Goal: Information Seeking & Learning: Learn about a topic

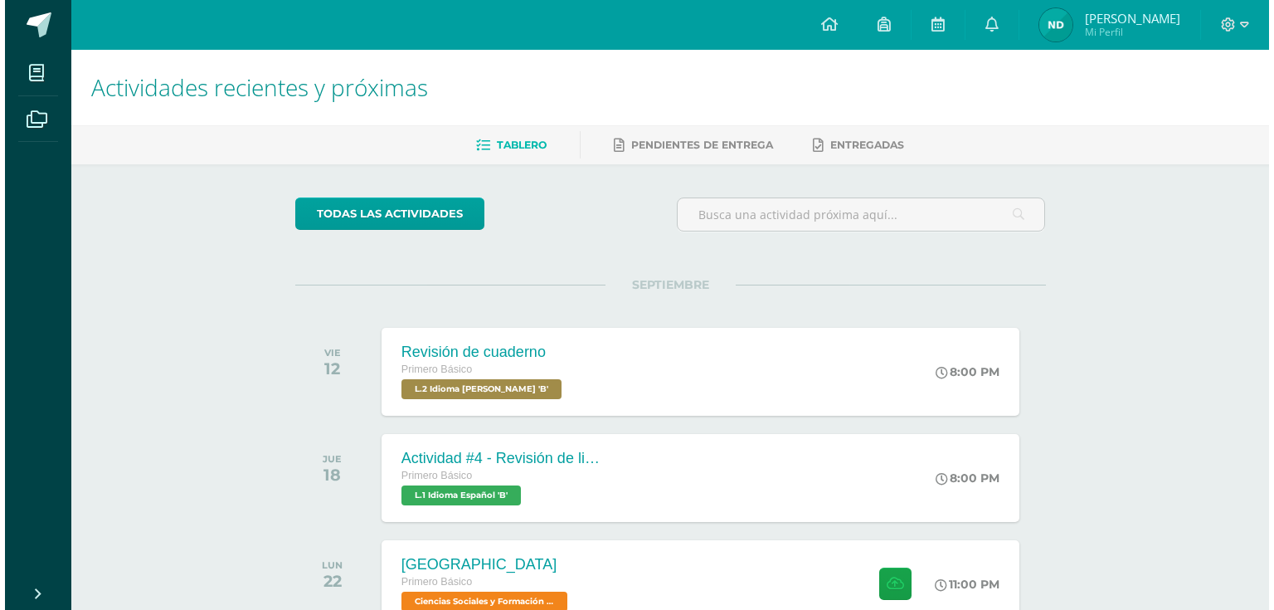
scroll to position [218, 0]
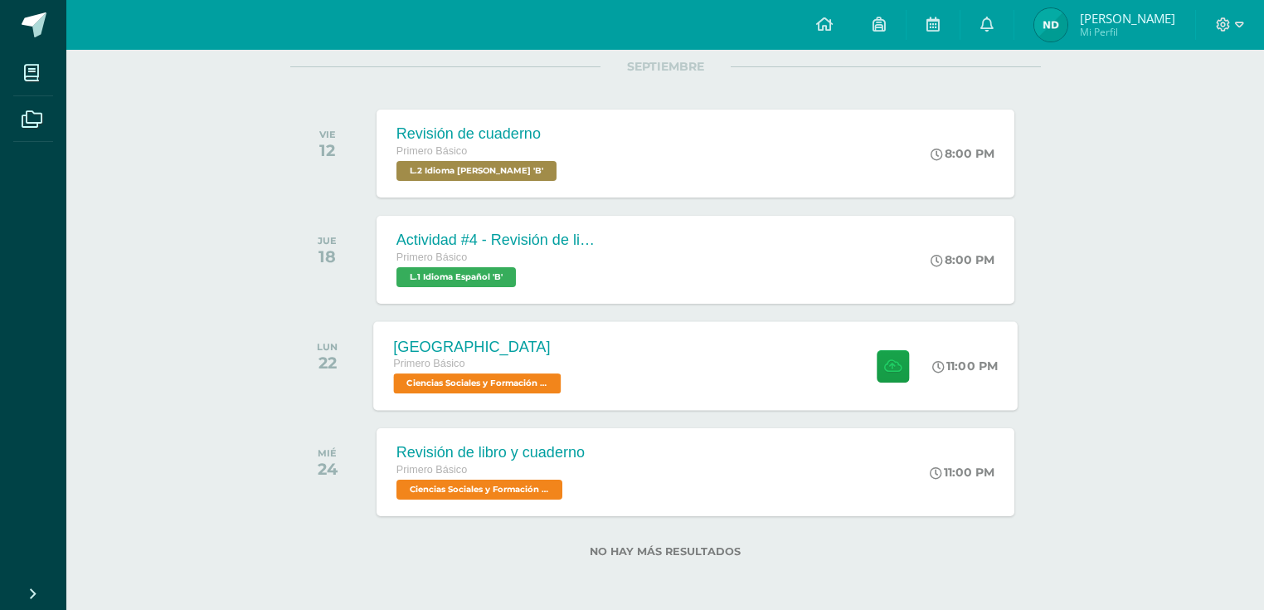
click at [554, 388] on span "Ciencias Sociales y Formación Ciudadana 'B'" at bounding box center [477, 383] width 168 height 20
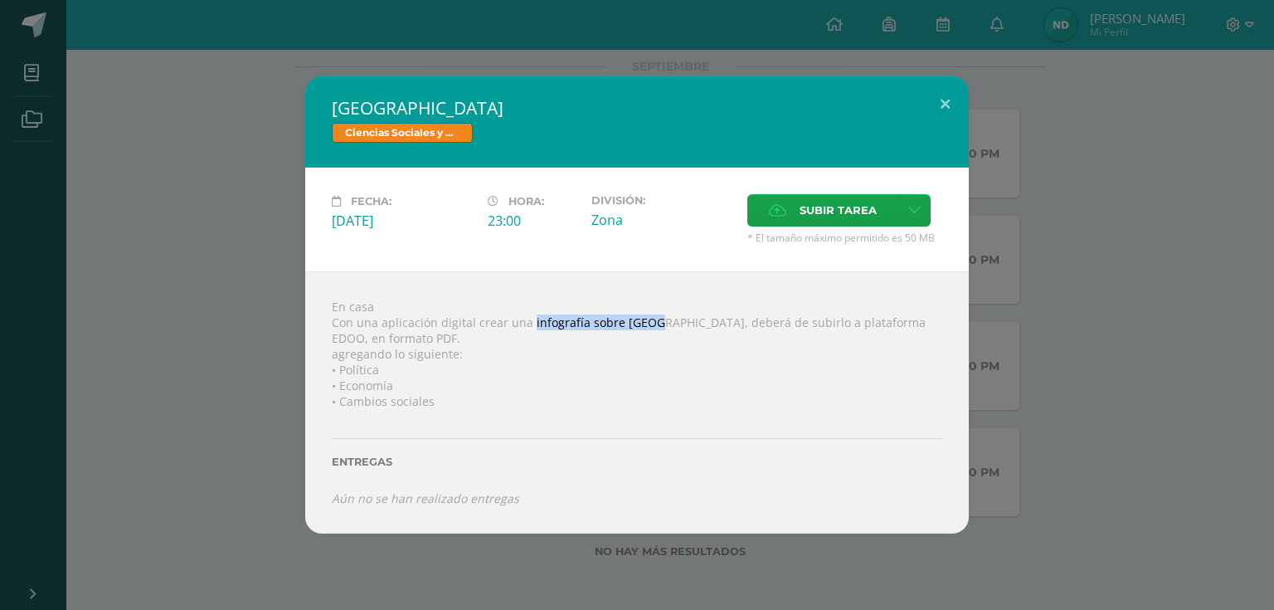
drag, startPoint x: 527, startPoint y: 318, endPoint x: 645, endPoint y: 324, distance: 118.8
click at [645, 324] on div "En casa Con una aplicación digital crear una infografía sobre Creta, deberá de …" at bounding box center [637, 402] width 664 height 262
copy div "infografía sobre Creta"
drag, startPoint x: 504, startPoint y: 321, endPoint x: 643, endPoint y: 321, distance: 138.5
click at [643, 321] on div "En casa Con una aplicación digital crear una infografía sobre Creta, deberá de …" at bounding box center [637, 402] width 664 height 262
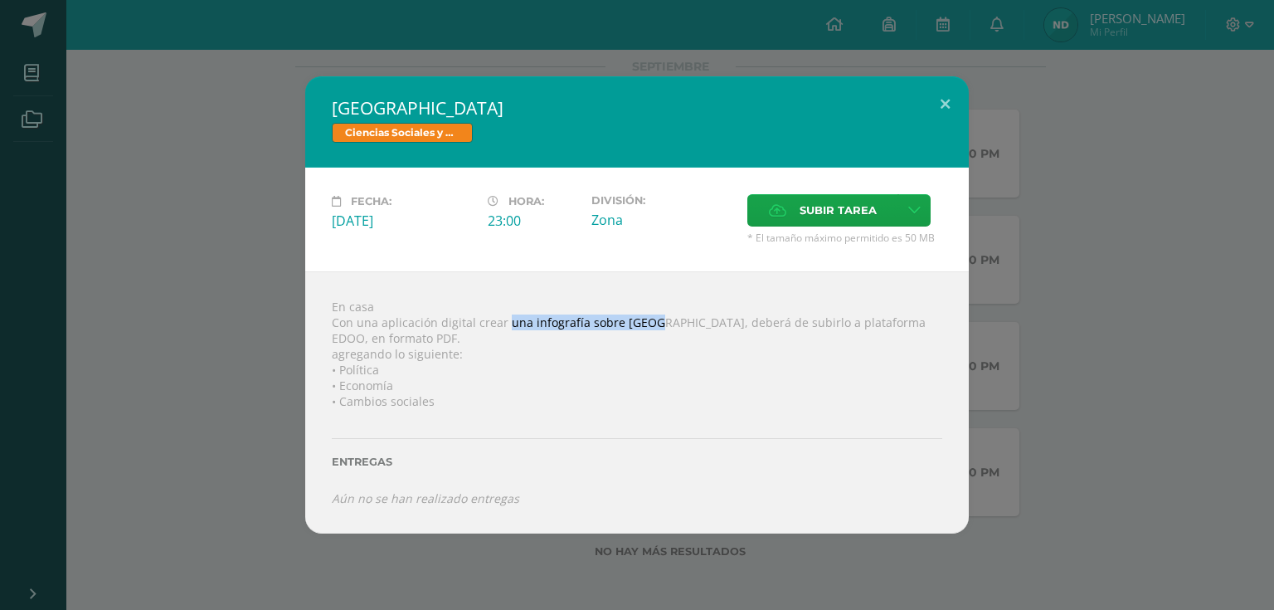
copy div "una infografía sobre Creta"
drag, startPoint x: 392, startPoint y: 355, endPoint x: 454, endPoint y: 398, distance: 75.7
click at [454, 398] on div "En casa Con una aplicación digital crear una infografía sobre Creta, deberá de …" at bounding box center [637, 402] width 664 height 262
copy div "lo siguiente: • Política • Economía • Cambios sociales"
drag, startPoint x: 620, startPoint y: 325, endPoint x: 644, endPoint y: 324, distance: 23.2
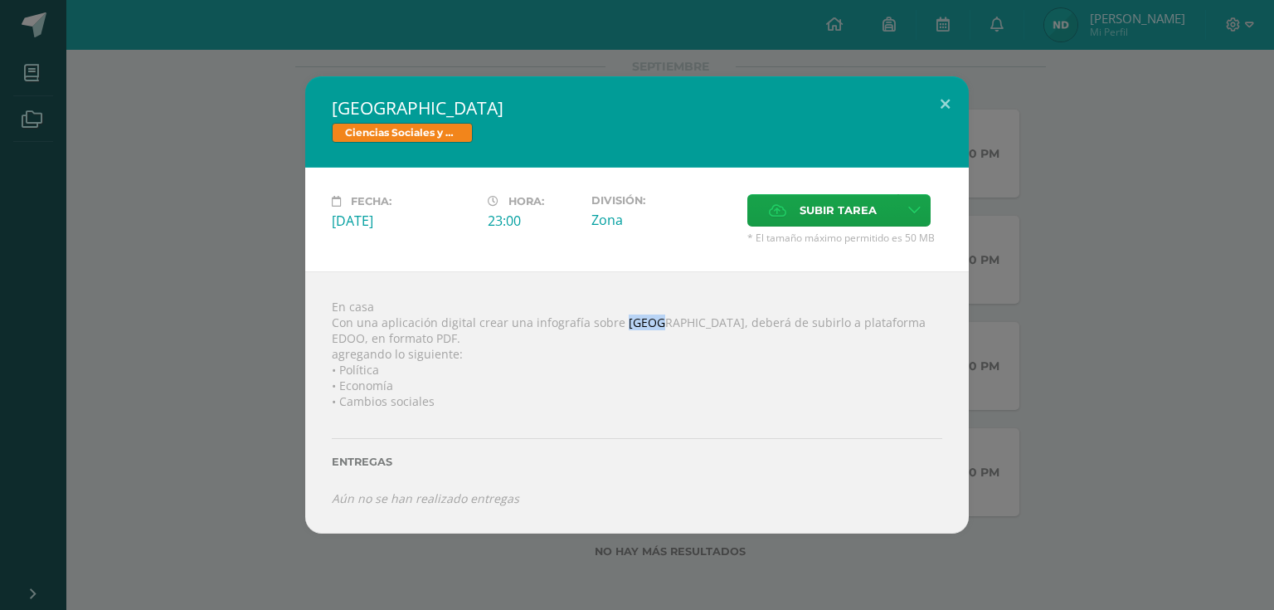
click at [644, 324] on div "En casa Con una aplicación digital crear una infografía sobre Creta, deberá de …" at bounding box center [637, 402] width 664 height 262
copy div "[GEOGRAPHIC_DATA]"
drag, startPoint x: 377, startPoint y: 368, endPoint x: 319, endPoint y: 368, distance: 57.2
click at [319, 368] on div "En casa Con una aplicación digital crear una infografía sobre Creta, deberá de …" at bounding box center [637, 402] width 664 height 262
copy div "• Política"
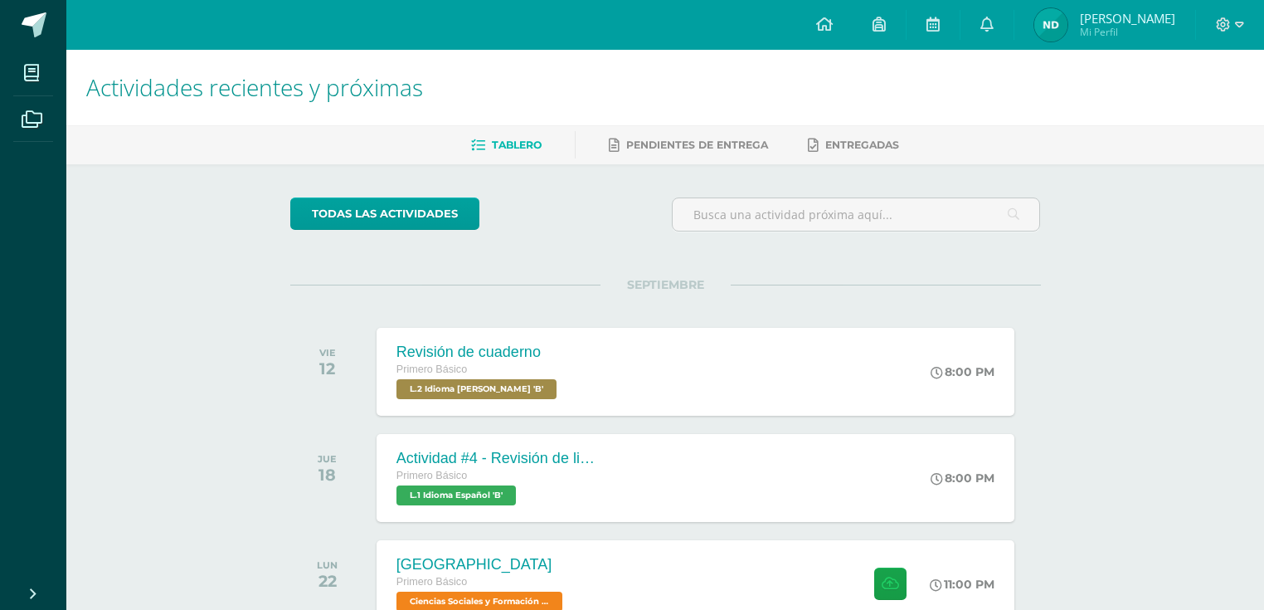
click at [1243, 26] on div at bounding box center [1230, 25] width 68 height 50
click at [1239, 27] on icon at bounding box center [1239, 25] width 9 height 6
click at [1161, 119] on span "Cerrar sesión" at bounding box center [1187, 113] width 75 height 16
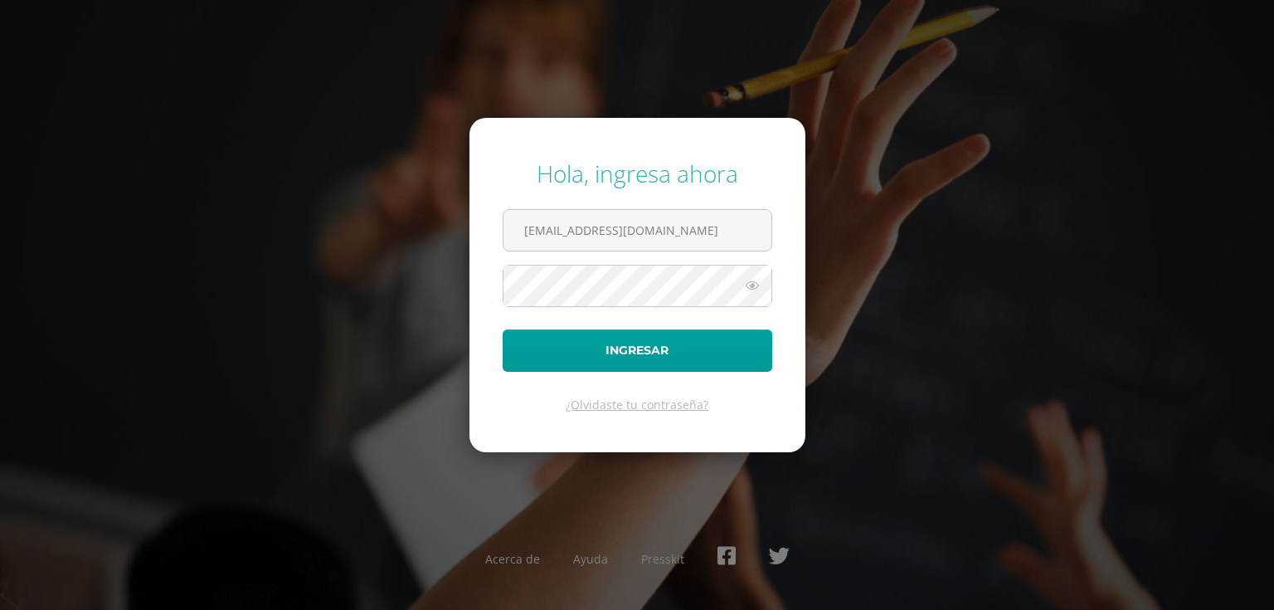
click at [680, 206] on form "Hola, ingresa ahora [EMAIL_ADDRESS][DOMAIN_NAME] Ingresar ¿Olvidaste tu contras…" at bounding box center [637, 284] width 336 height 333
click at [688, 236] on input "[EMAIL_ADDRESS][DOMAIN_NAME]" at bounding box center [638, 230] width 268 height 41
type input "[EMAIL_ADDRESS][DOMAIN_NAME]"
click at [654, 346] on button "Ingresar" at bounding box center [638, 350] width 270 height 42
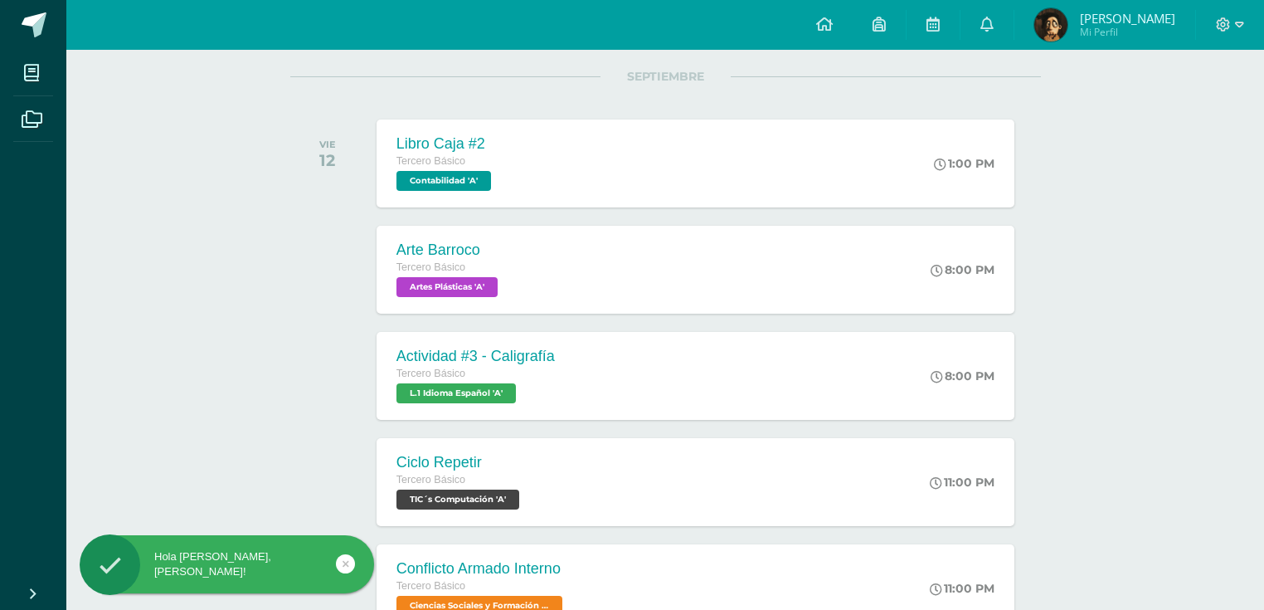
scroll to position [332, 0]
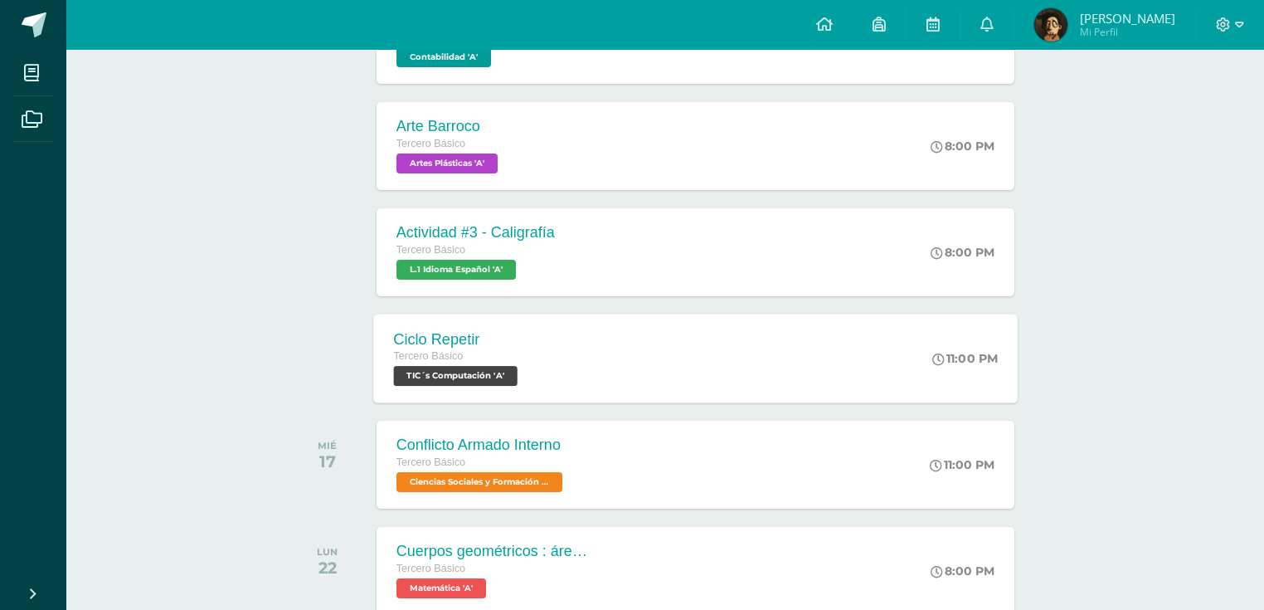
click at [767, 352] on div "Ciclo Repetir Tercero Básico TIC´s Computación 'A' 11:00 PM Ciclo Repetir TIC´s…" at bounding box center [695, 358] width 645 height 89
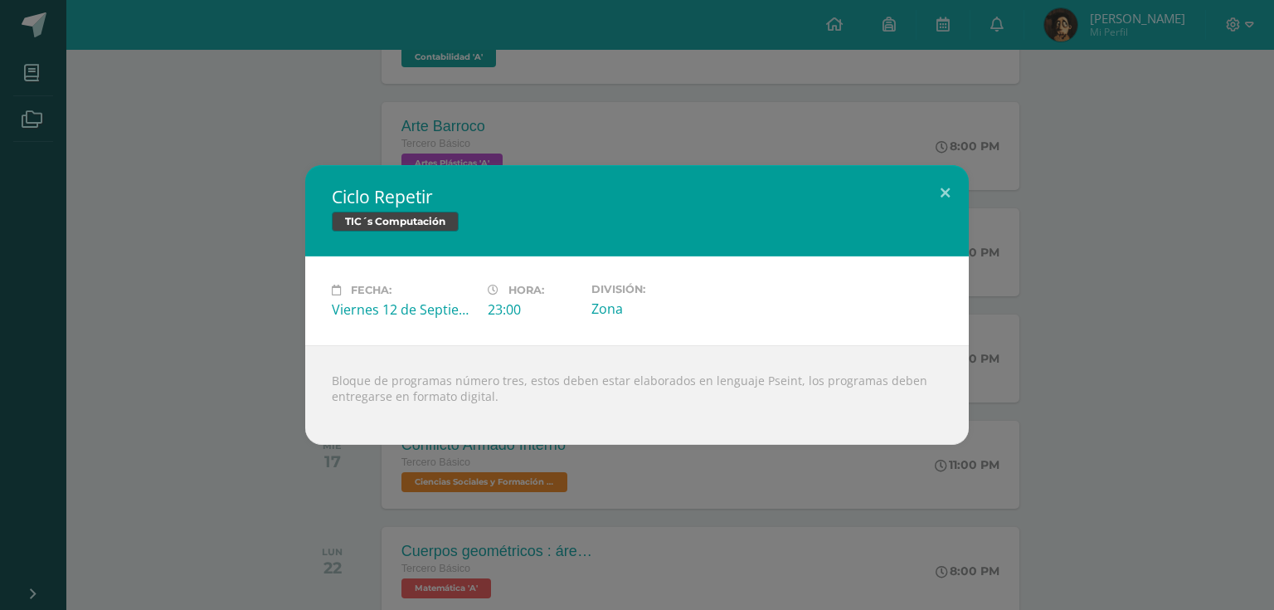
click at [1139, 269] on div "Ciclo Repetir TIC´s Computación Fecha: [DATE] Hora: 23:00 División:" at bounding box center [637, 305] width 1261 height 280
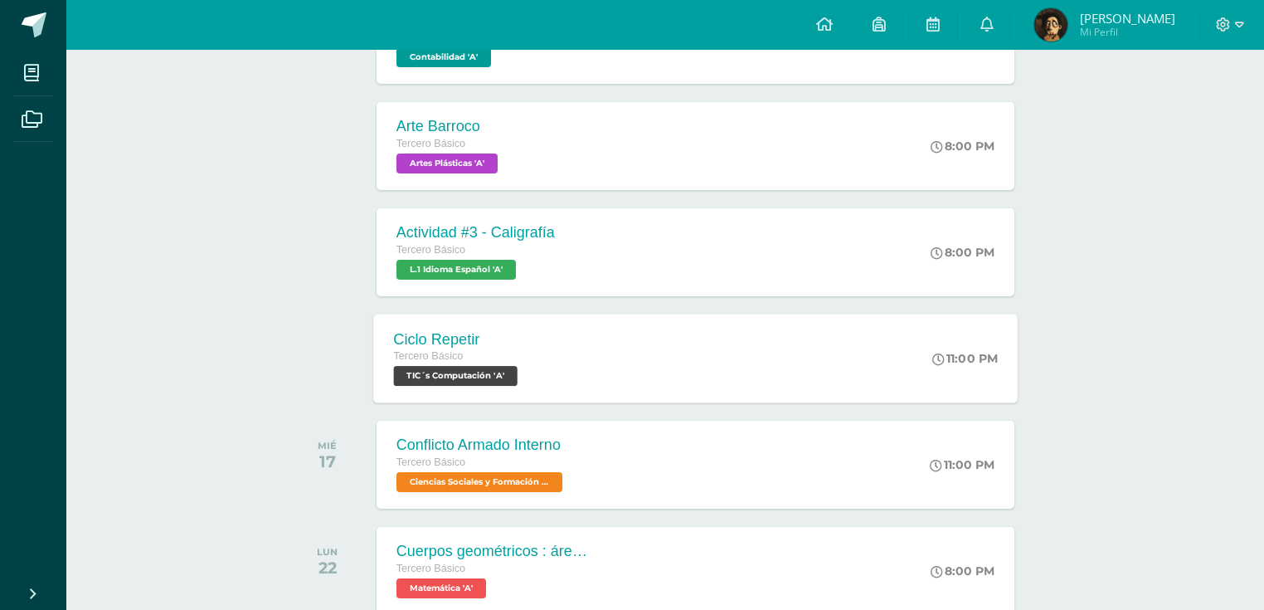
click at [723, 374] on div "Ciclo Repetir Tercero Básico TIC´s Computación 'A' 11:00 PM Ciclo Repetir TIC´s…" at bounding box center [695, 358] width 645 height 89
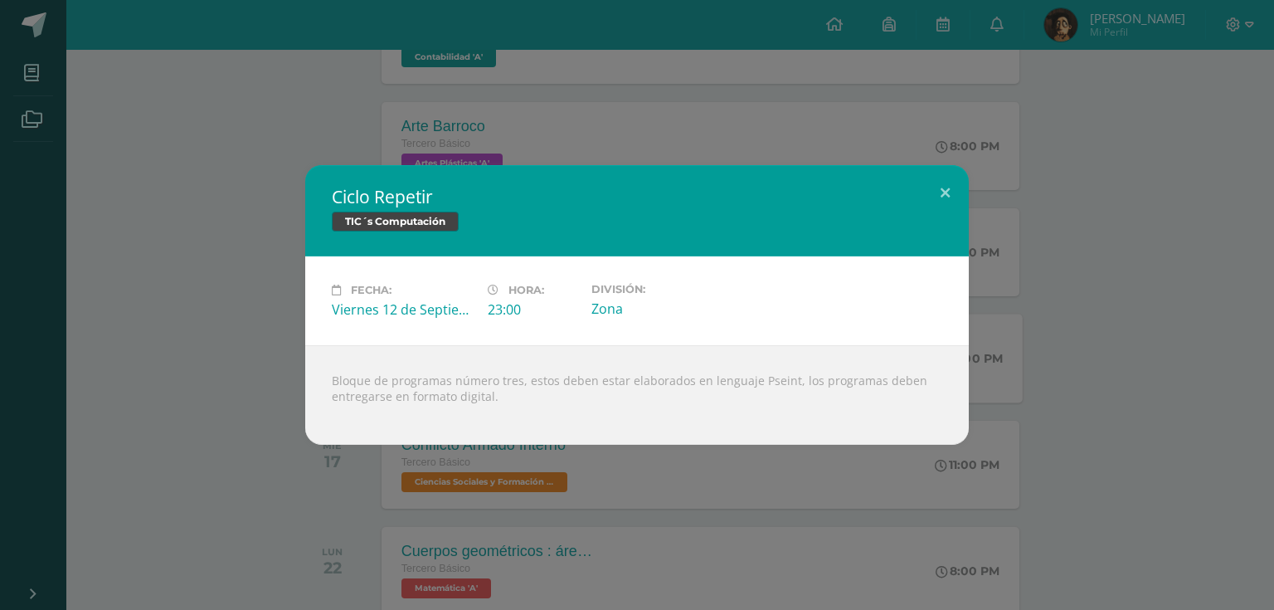
click at [1146, 231] on div "Ciclo Repetir TIC´s Computación Fecha: [DATE] Hora: 23:00 División:" at bounding box center [637, 305] width 1261 height 280
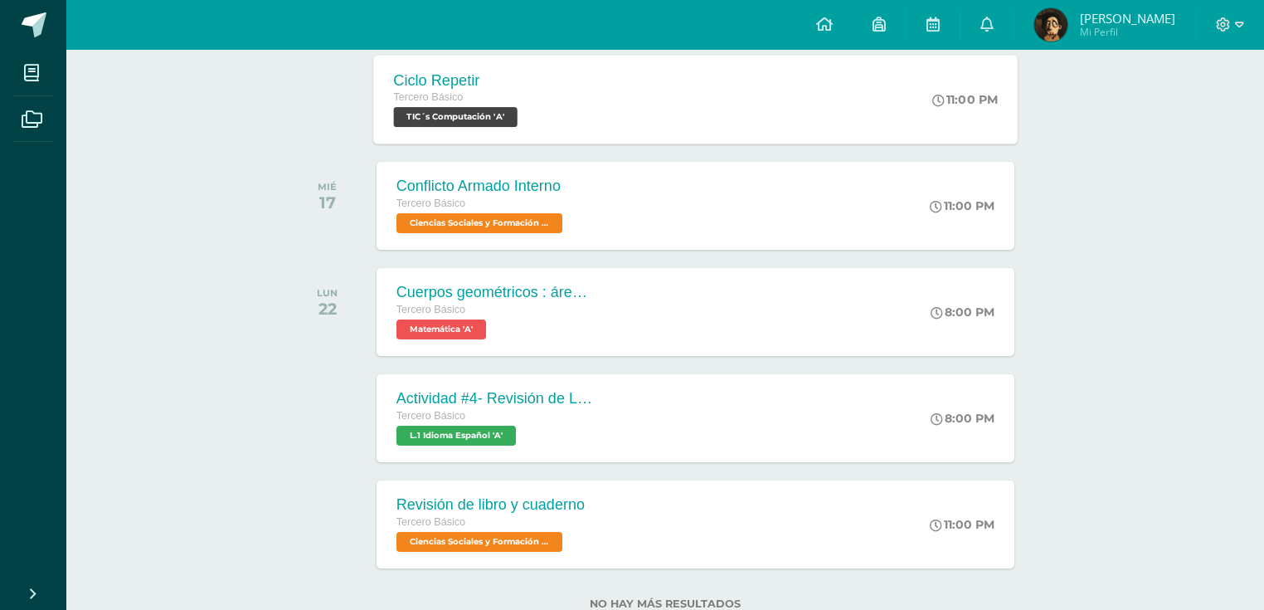
scroll to position [597, 0]
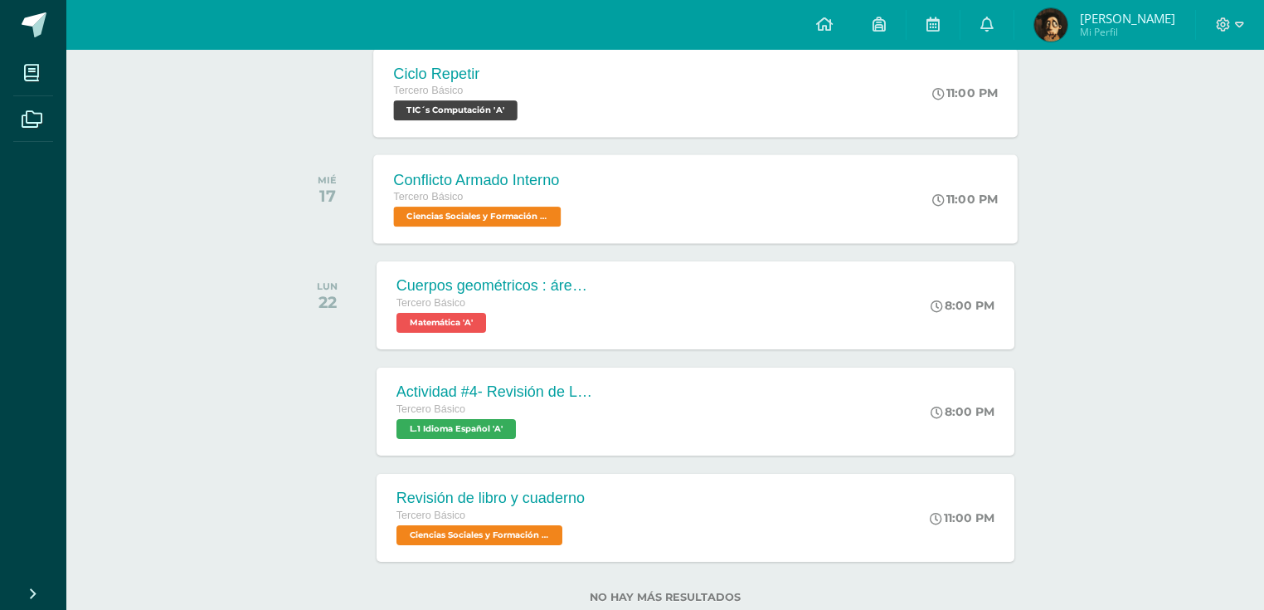
click at [639, 181] on div "Conflicto Armado Interno Tercero Básico Ciencias Sociales y Formación Ciudadana…" at bounding box center [695, 198] width 645 height 89
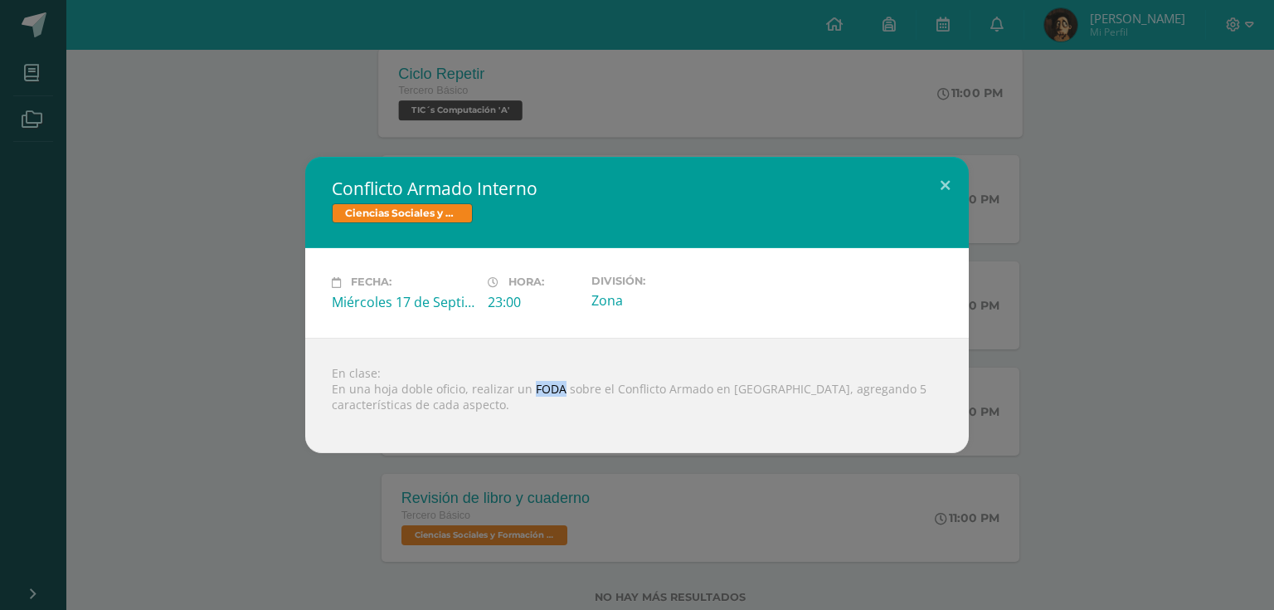
drag, startPoint x: 559, startPoint y: 392, endPoint x: 528, endPoint y: 389, distance: 31.6
click at [528, 389] on div "En clase: En una hoja doble oficio, realizar un FODA sobre el Conflicto Armado …" at bounding box center [637, 395] width 664 height 115
copy div "FODA"
click at [186, 239] on div "Conflicto Armado Interno Ciencias Sociales y Formación Ciudadana Fecha: [DATE] …" at bounding box center [637, 304] width 1261 height 295
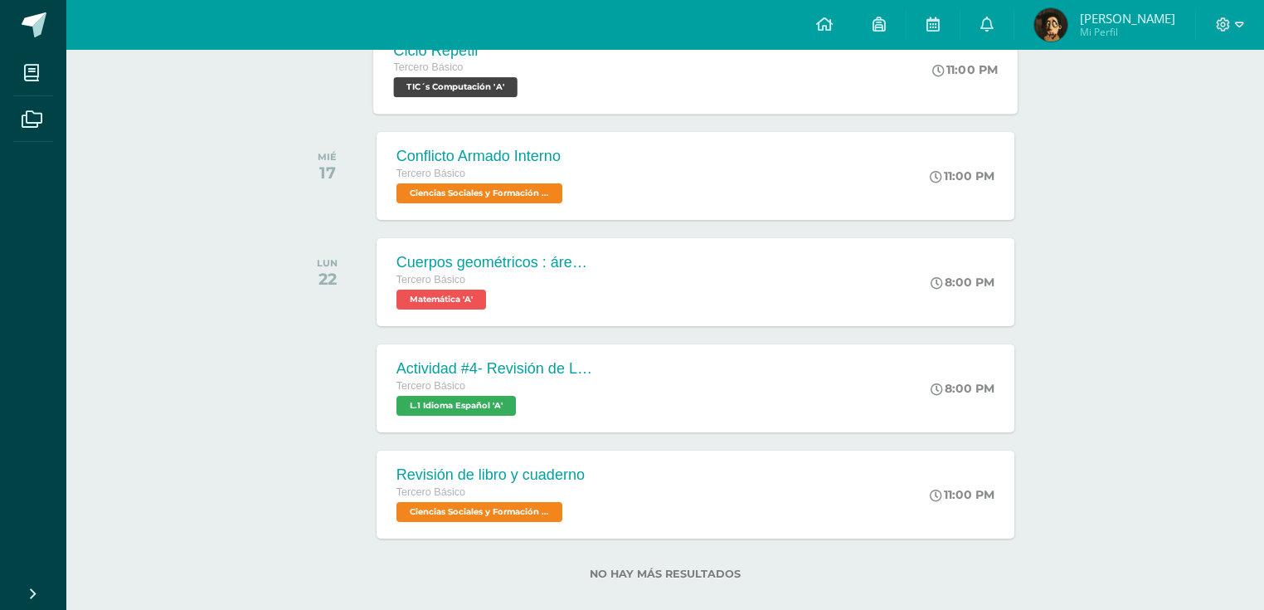
scroll to position [643, 0]
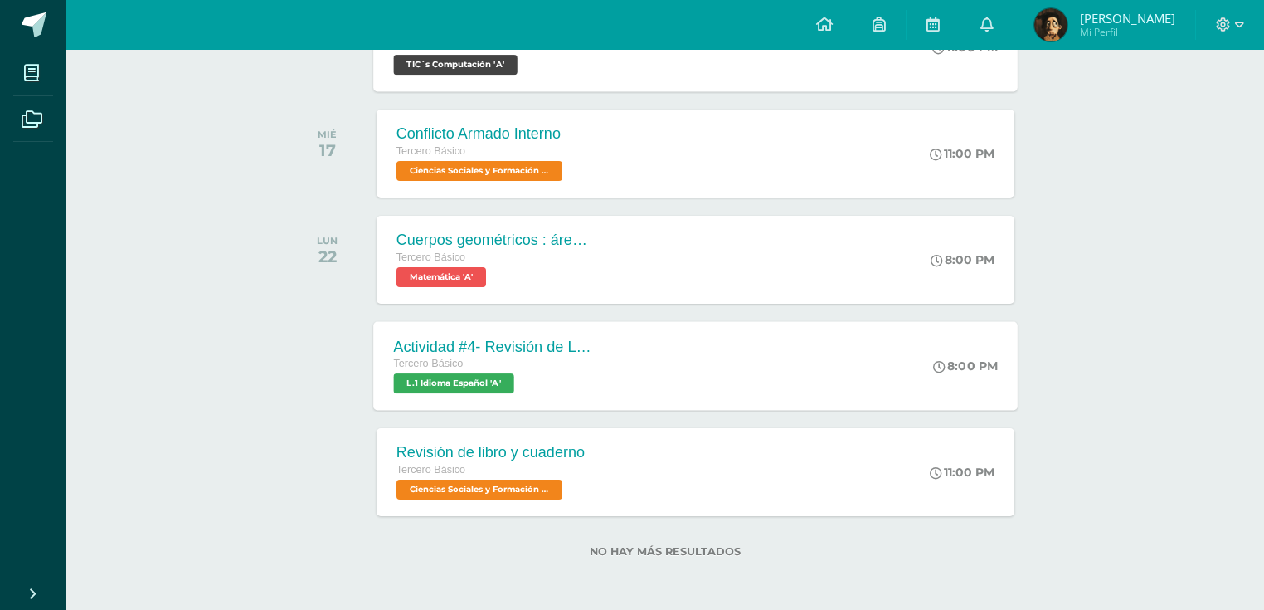
click at [524, 333] on div "Actividad #4- Revisión de Libro Tercero Básico L.1 Idioma Español 'A'" at bounding box center [493, 365] width 241 height 89
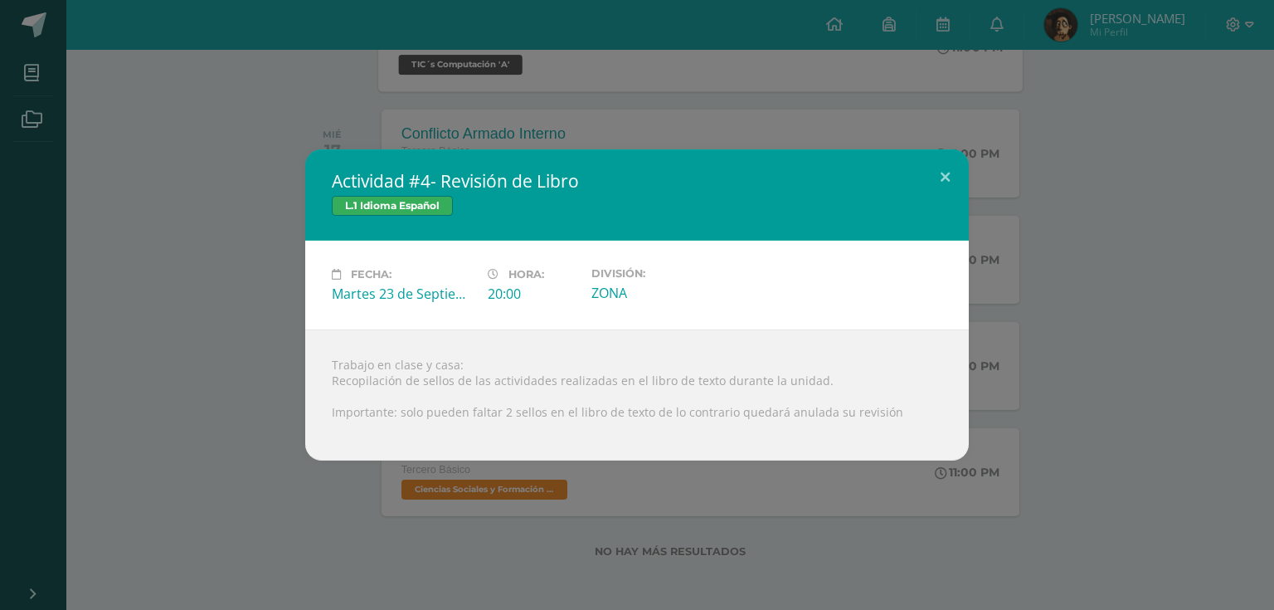
click at [229, 258] on div "Actividad #4- Revisión de Libro L.1 Idioma Español Fecha: [DATE] Hora: 20:00 Di…" at bounding box center [637, 304] width 1261 height 311
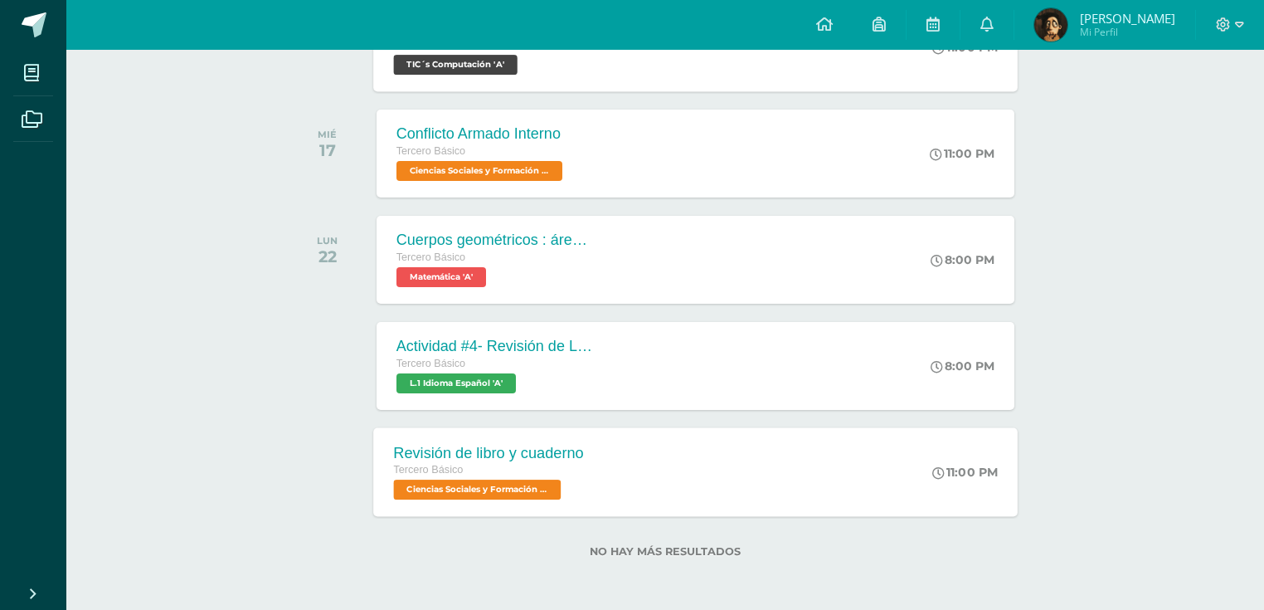
click at [557, 474] on div "Tercero Básico" at bounding box center [488, 470] width 190 height 18
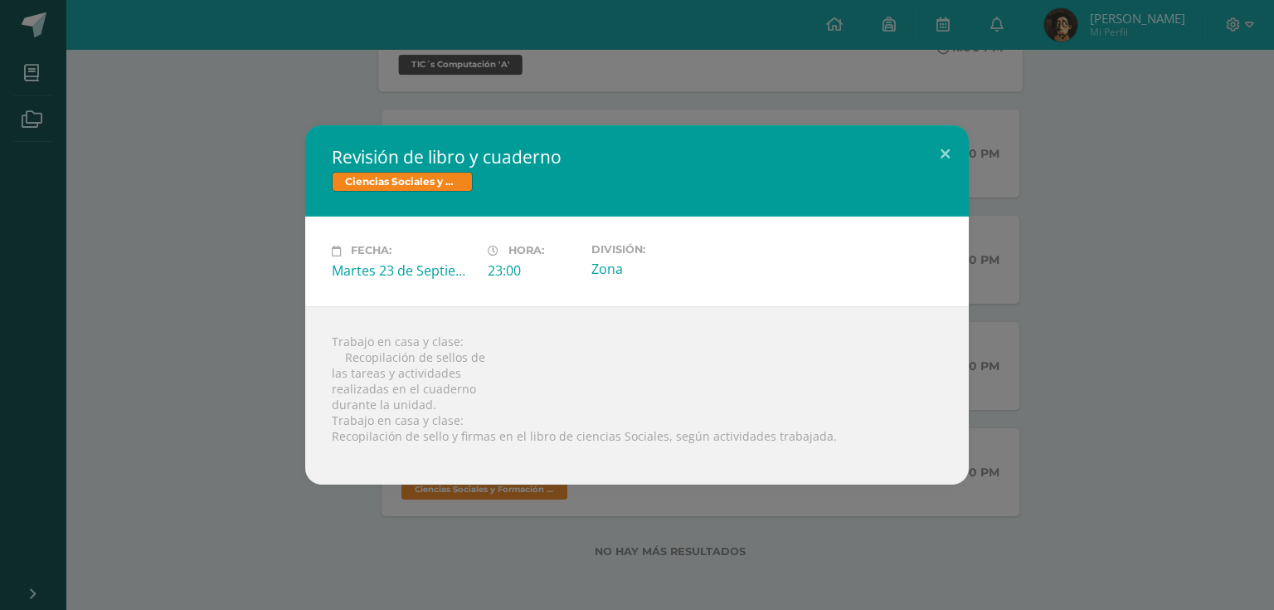
click at [187, 299] on div "Revisión de libro y cuaderno Ciencias Sociales y Formación Ciudadana Fecha: [DA…" at bounding box center [637, 304] width 1261 height 358
